Goal: Information Seeking & Learning: Learn about a topic

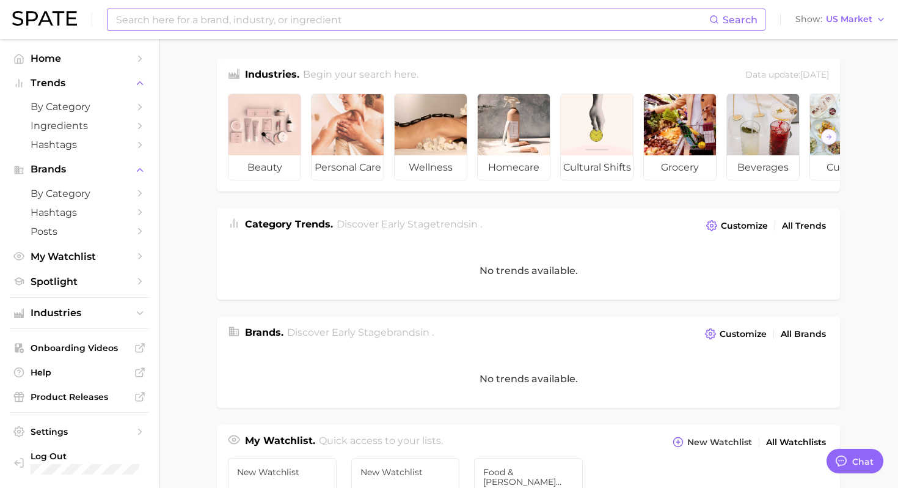
click at [511, 16] on input at bounding box center [412, 19] width 595 height 21
click at [266, 22] on input "hot sauce podcasts" at bounding box center [412, 19] width 595 height 21
type input "podcasts"
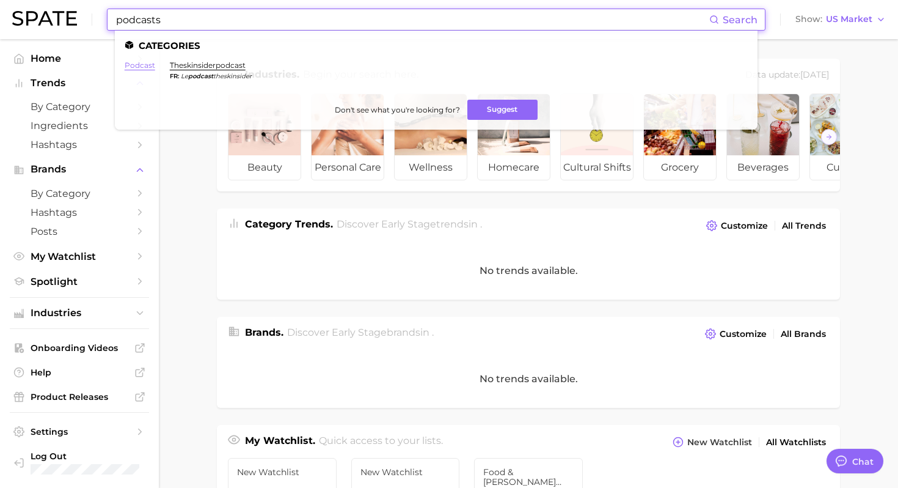
click at [145, 65] on link "podcast" at bounding box center [140, 64] width 31 height 9
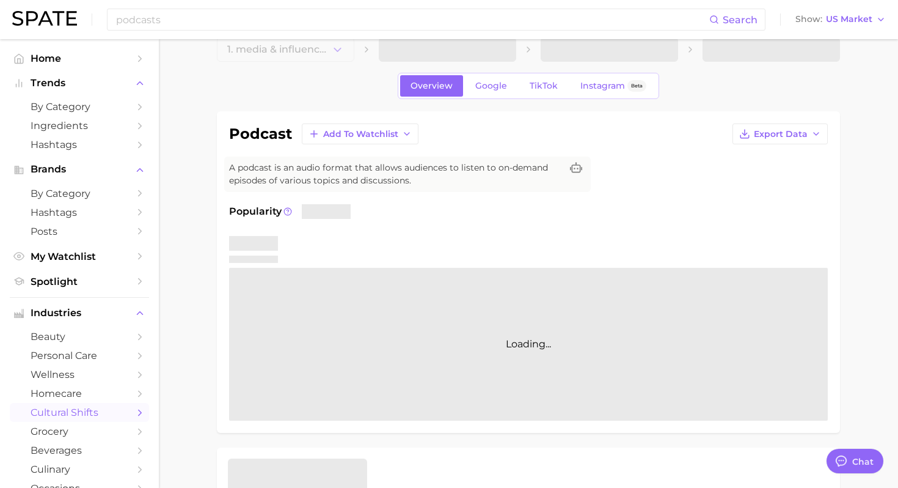
type textarea "x"
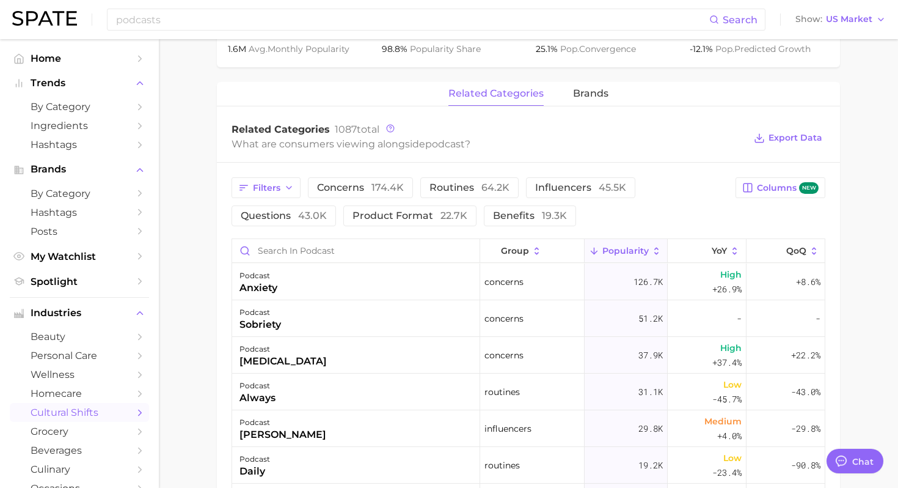
scroll to position [526, 0]
click at [364, 212] on span "product format 22.7k" at bounding box center [410, 215] width 115 height 10
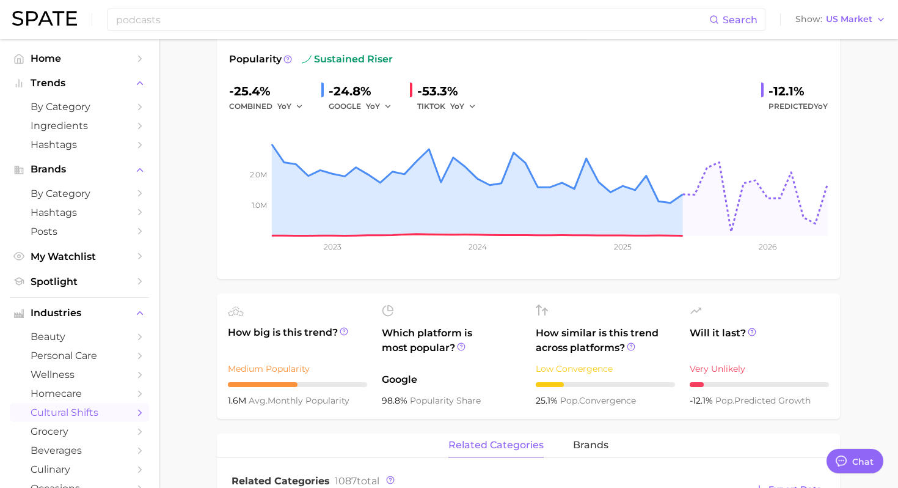
scroll to position [0, 0]
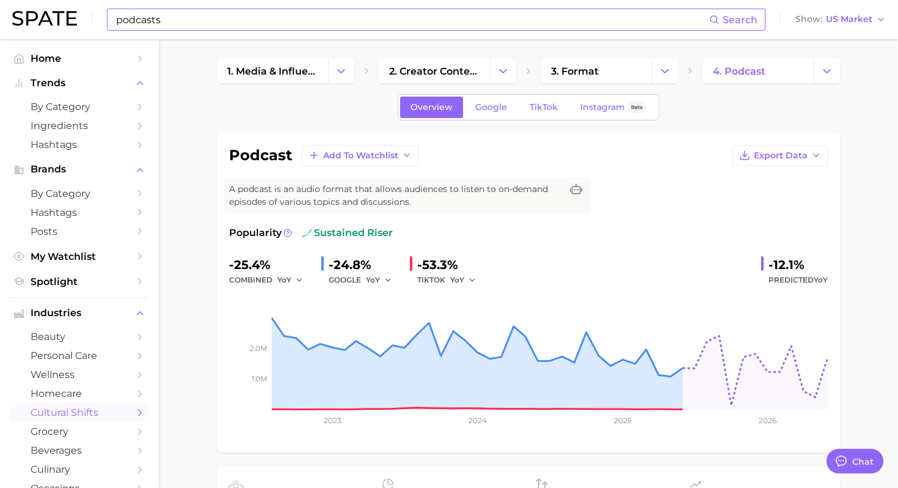
click at [224, 18] on input "podcasts" at bounding box center [412, 19] width 595 height 21
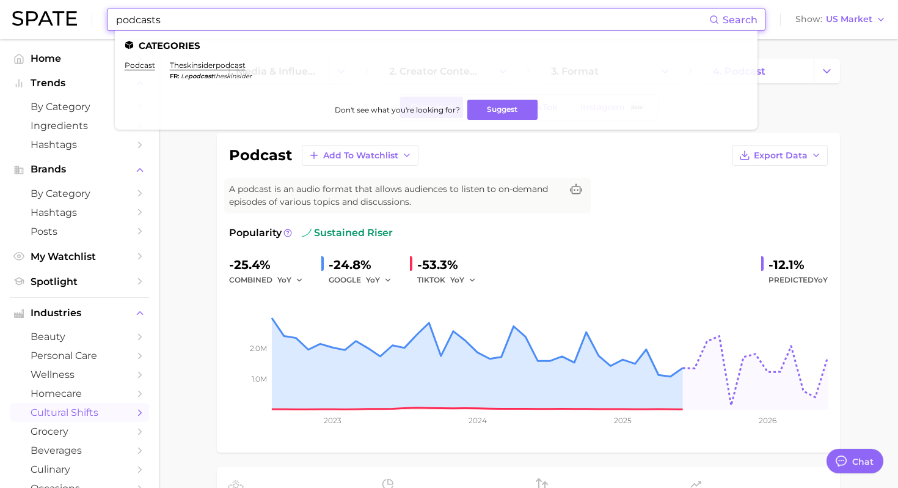
click at [224, 18] on input "podcasts" at bounding box center [412, 19] width 595 height 21
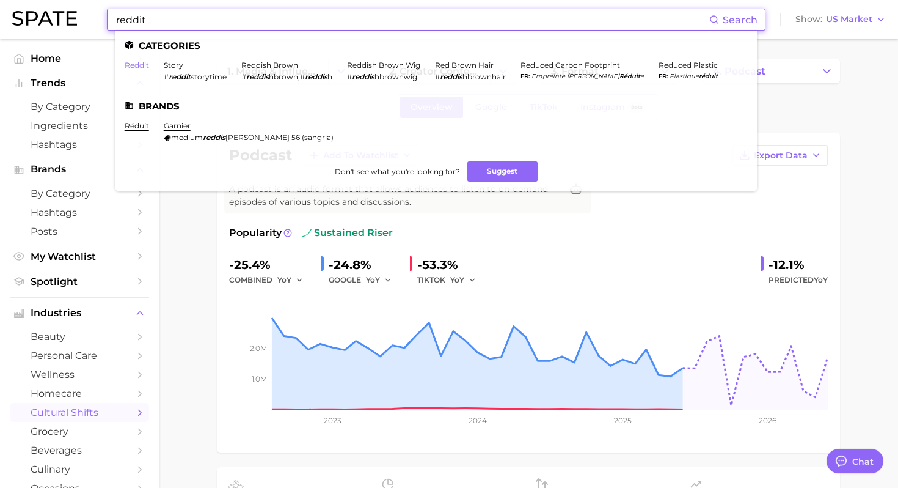
type input "reddit"
click at [141, 65] on link "reddit" at bounding box center [137, 64] width 24 height 9
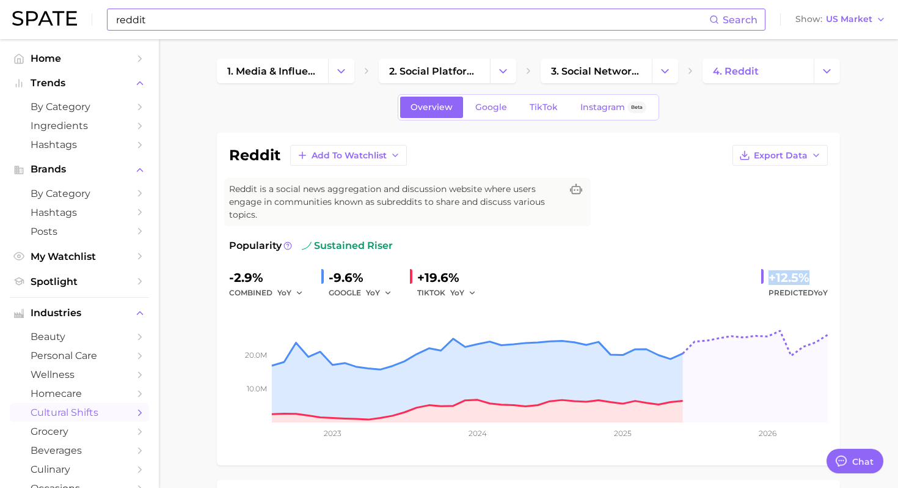
drag, startPoint x: 770, startPoint y: 278, endPoint x: 816, endPoint y: 278, distance: 45.8
click at [816, 278] on div "+12.5%" at bounding box center [798, 278] width 59 height 20
copy div "+12.5%"
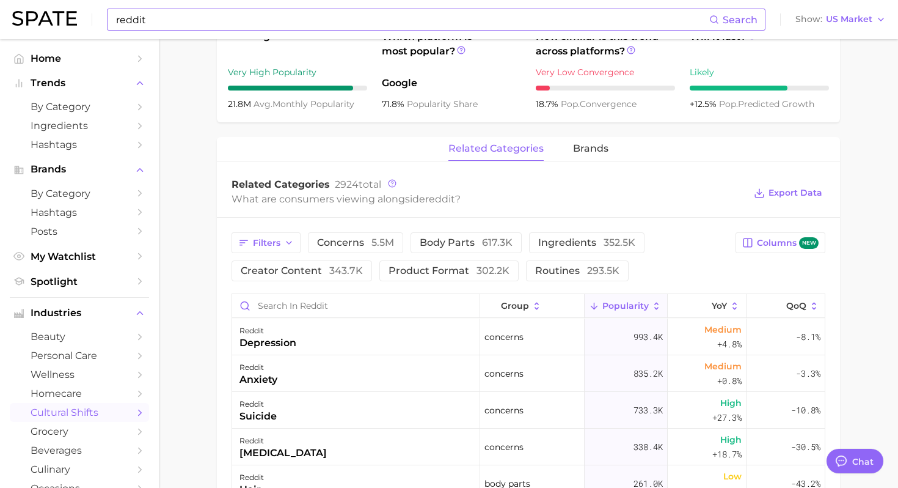
scroll to position [530, 0]
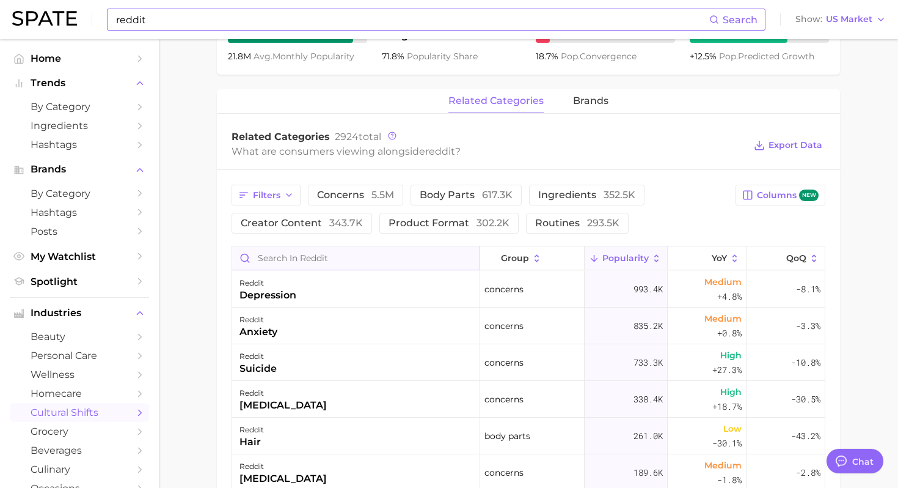
click at [290, 265] on input "Search in reddit" at bounding box center [355, 257] width 247 height 23
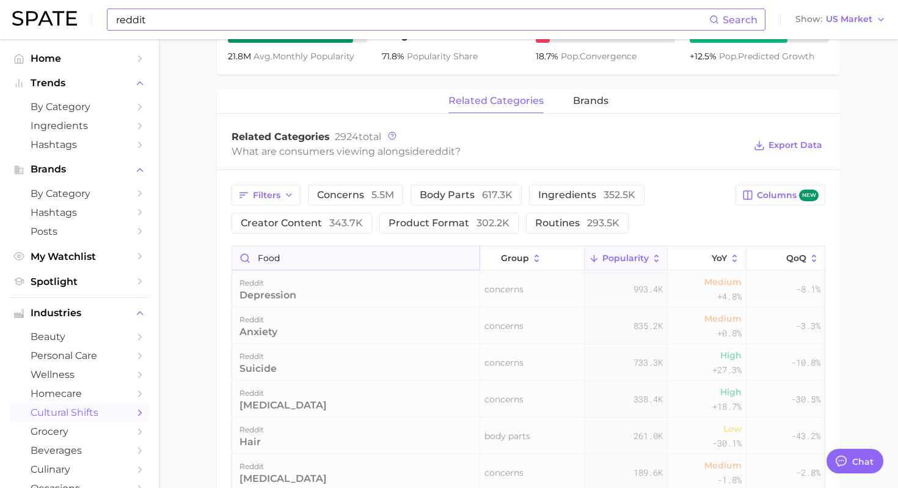
type input "food"
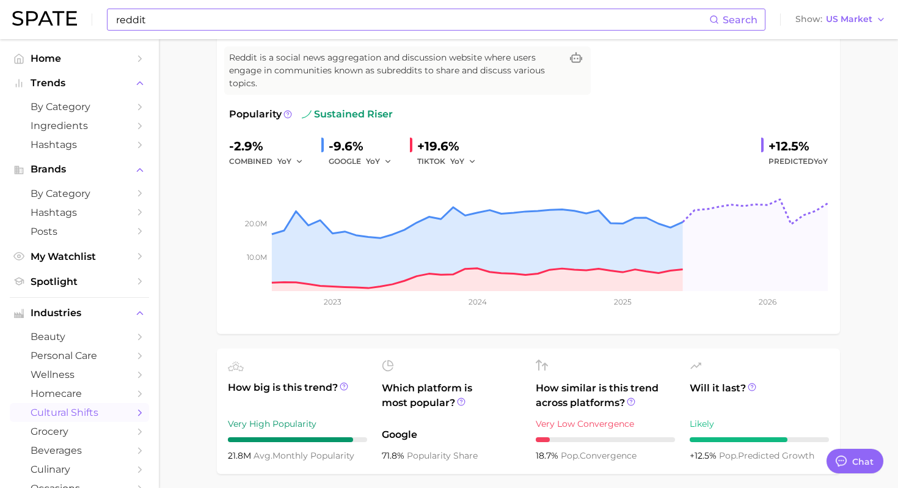
scroll to position [0, 0]
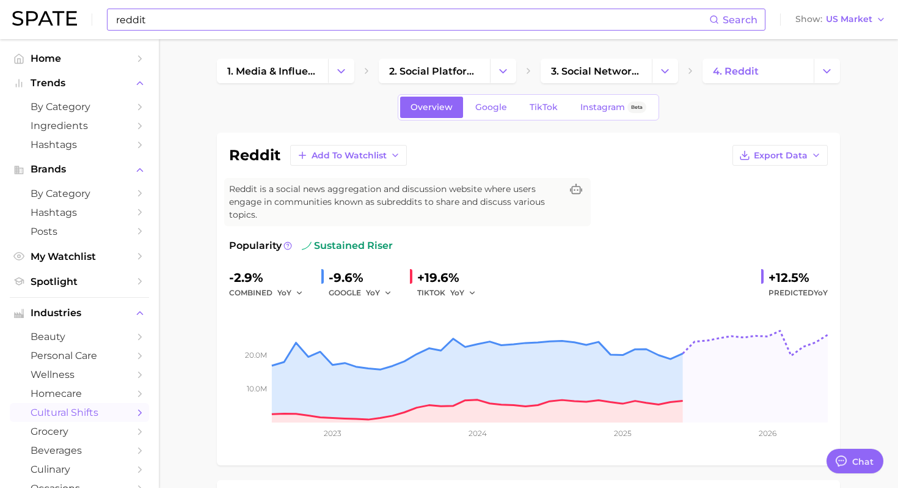
click at [387, 16] on input "reddit" at bounding box center [412, 19] width 595 height 21
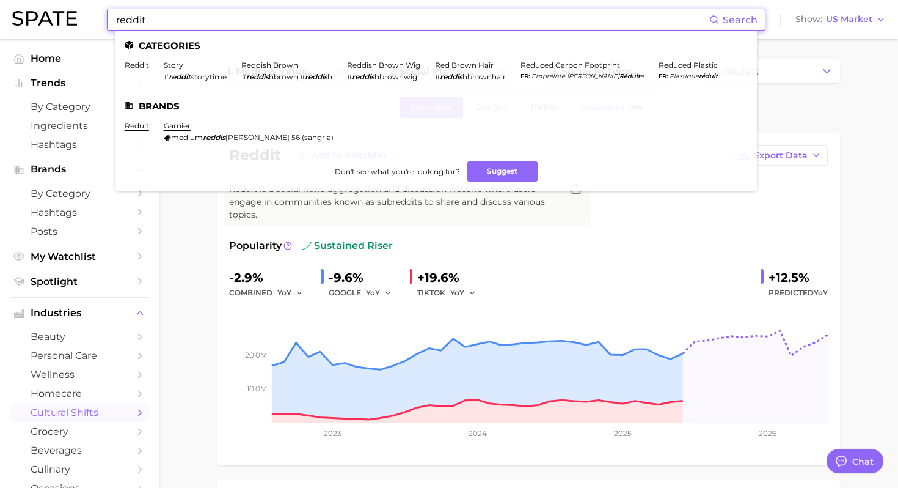
click at [387, 16] on input "reddit" at bounding box center [412, 19] width 595 height 21
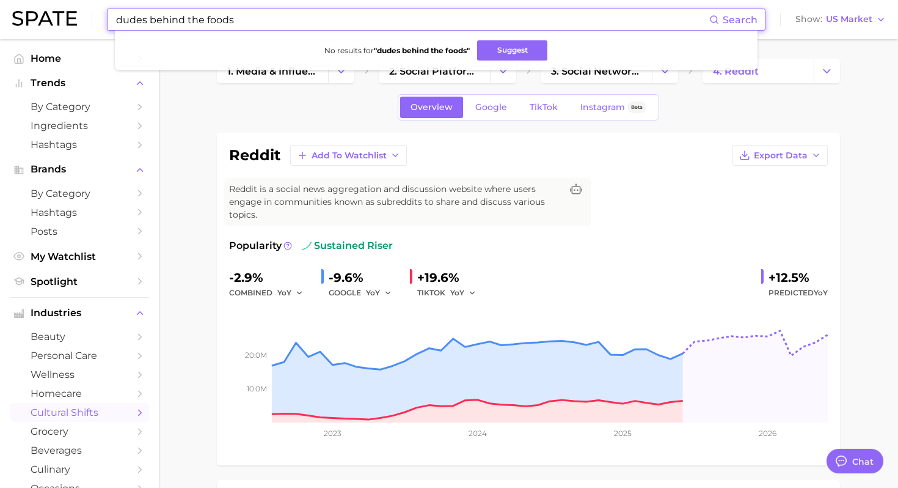
type input "dudes behind the foods"
